Goal: Information Seeking & Learning: Learn about a topic

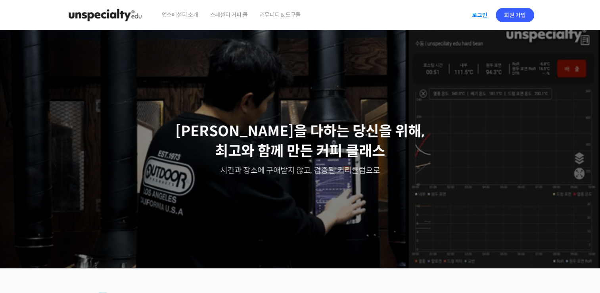
click at [486, 17] on link "로그인" at bounding box center [479, 15] width 25 height 18
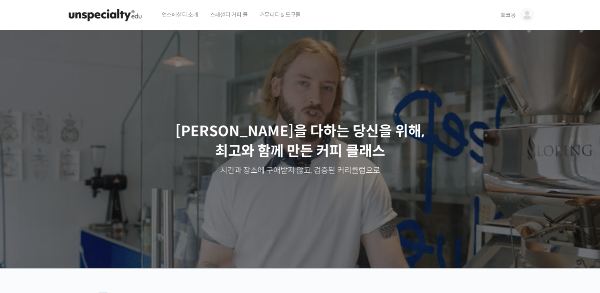
click at [379, 91] on div "Slider" at bounding box center [300, 149] width 476 height 238
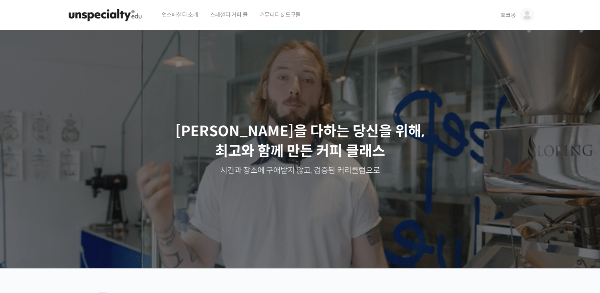
click at [528, 18] on img at bounding box center [527, 15] width 14 height 14
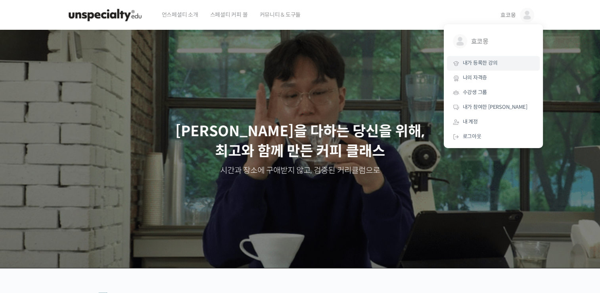
click at [497, 65] on span "내가 등록한 강의" at bounding box center [480, 62] width 35 height 7
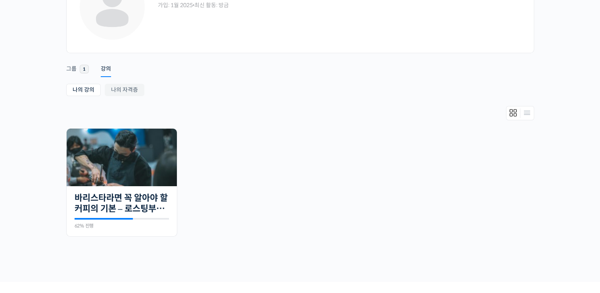
scroll to position [139, 0]
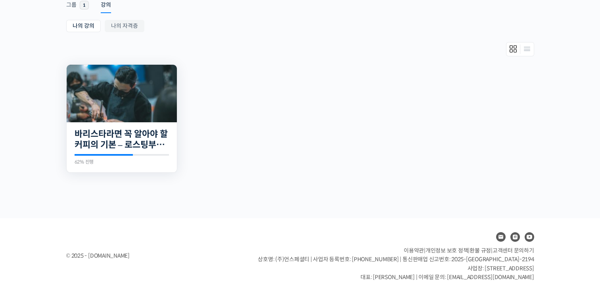
click at [132, 127] on div "27개의 수업 바리스타라면 꼭 알아야 할 커피의 기본 – 로스팅부터 에스프레소까지 62% 진행 최근 활동: 2025년 05월 14일 10:33…" at bounding box center [122, 147] width 110 height 50
click at [151, 137] on link "바리스타라면 꼭 알아야 할 커피의 기본 – 로스팅부터 에스프레소까지" at bounding box center [122, 139] width 94 height 22
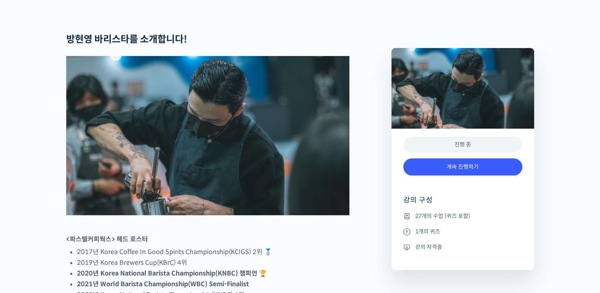
scroll to position [436, 0]
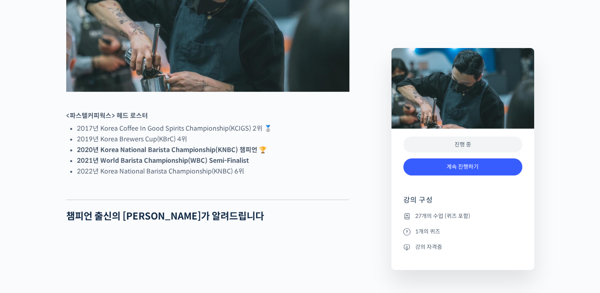
click at [499, 145] on div "진행 중" at bounding box center [462, 144] width 119 height 16
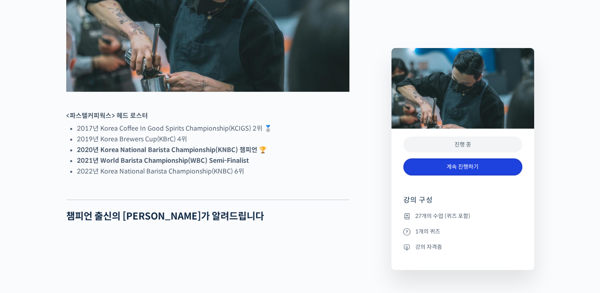
click at [489, 163] on link "계속 진행하기" at bounding box center [462, 166] width 119 height 17
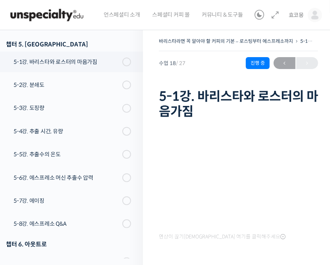
scroll to position [564, 0]
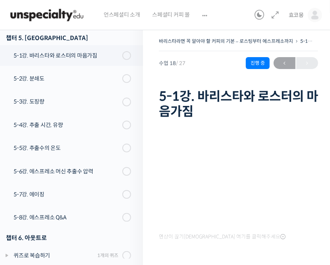
drag, startPoint x: 144, startPoint y: 201, endPoint x: 139, endPoint y: 202, distance: 5.3
click at [144, 201] on div "바리스타라면 꼭 알아야 할 커피의 기본 – 로스팅부터 에스프레소까지 5-1강. 바리스타와 로스터의 마음가짐 진행…" at bounding box center [238, 174] width 191 height 300
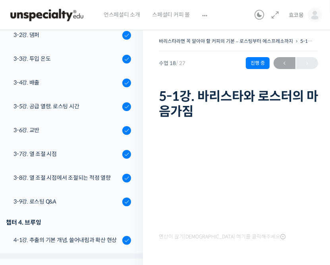
scroll to position [243, 0]
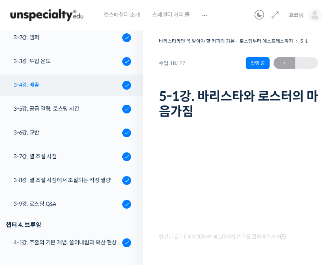
click at [79, 81] on div "3-4강. 배출" at bounding box center [66, 85] width 106 height 9
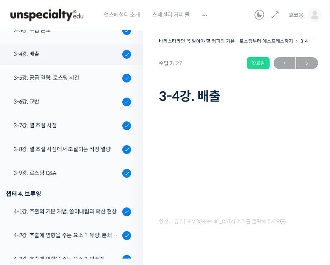
scroll to position [287, 0]
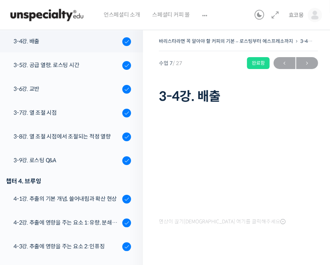
click at [298, 247] on div at bounding box center [238, 255] width 159 height 17
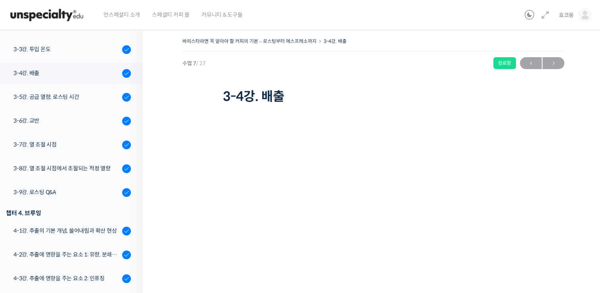
scroll to position [255, 0]
click at [56, 94] on div "3-5강. 공급 열량, 로스팅 시간" at bounding box center [66, 96] width 106 height 9
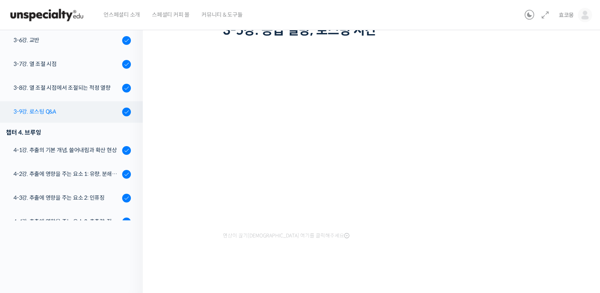
scroll to position [232, 0]
